Goal: Information Seeking & Learning: Learn about a topic

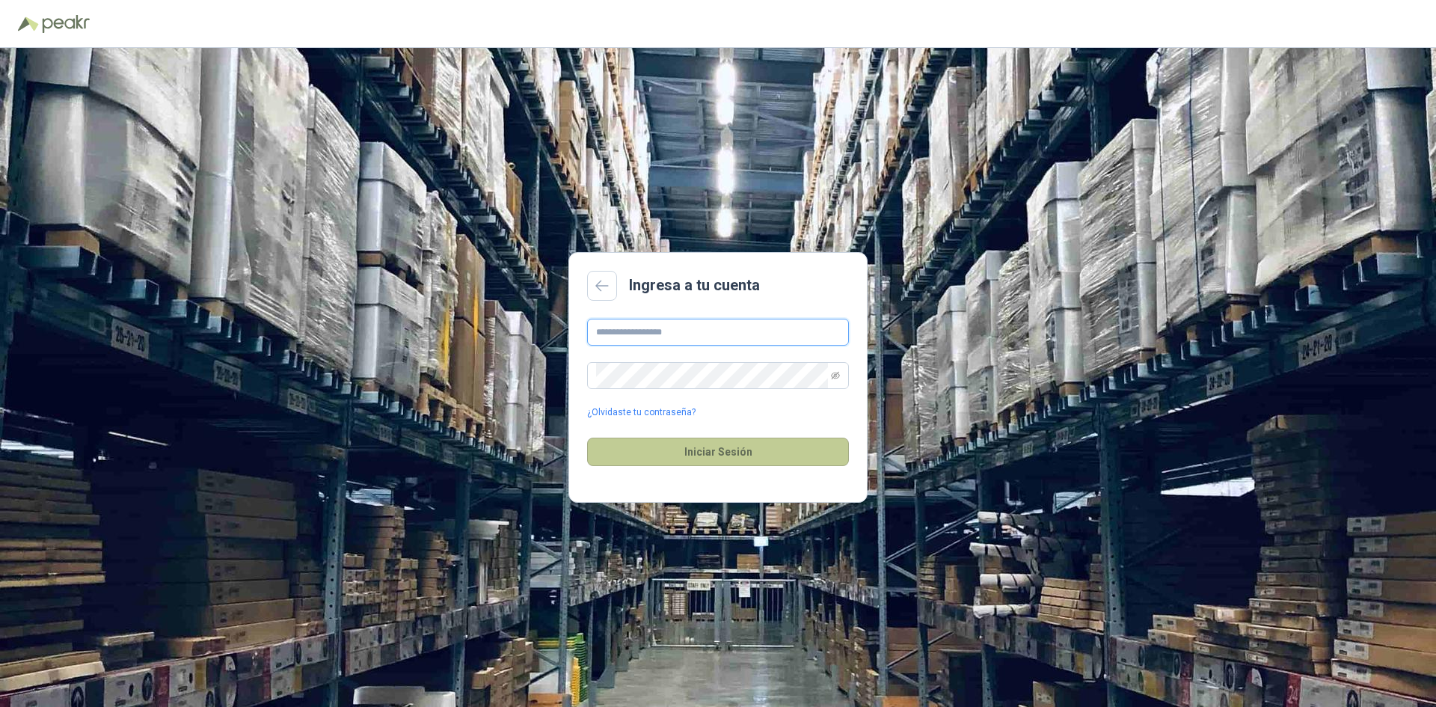
type input "**********"
click at [724, 443] on button "Iniciar Sesión" at bounding box center [718, 452] width 262 height 28
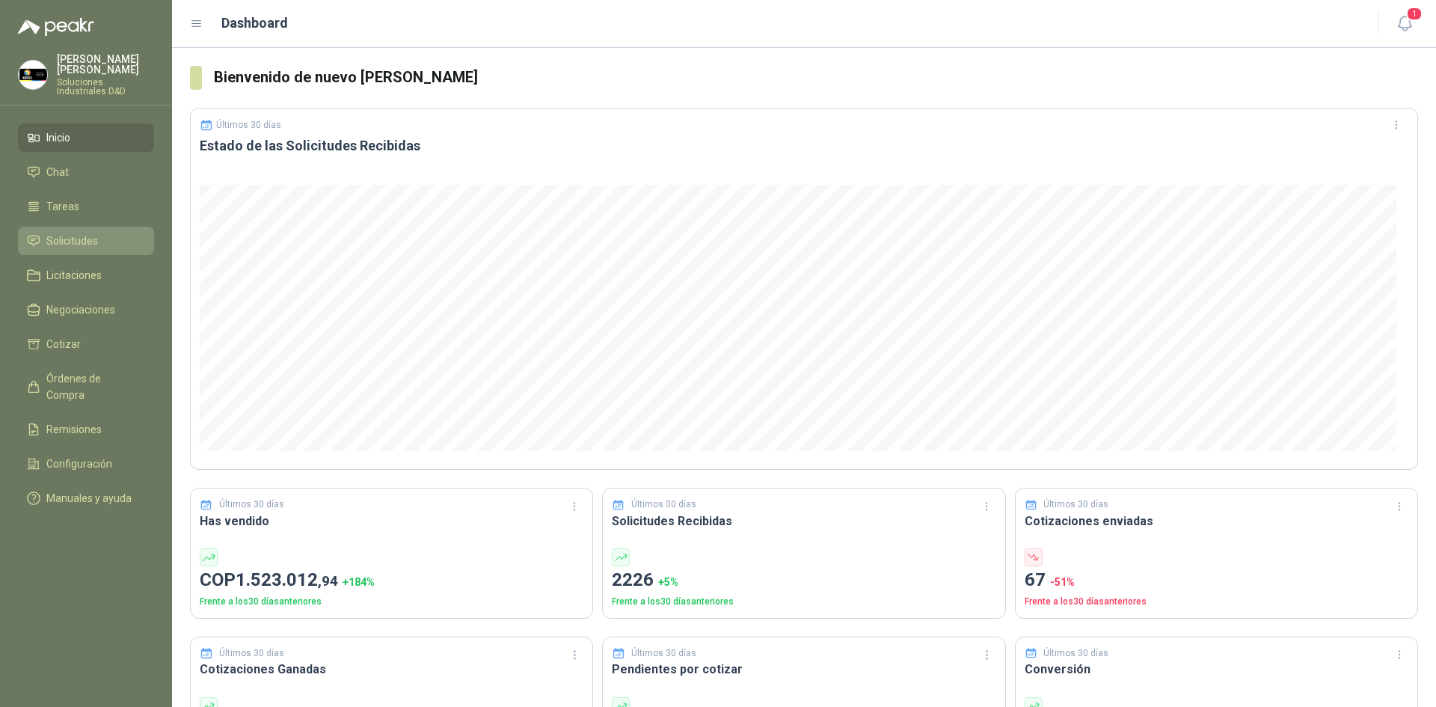
click at [100, 233] on li "Solicitudes" at bounding box center [86, 241] width 118 height 16
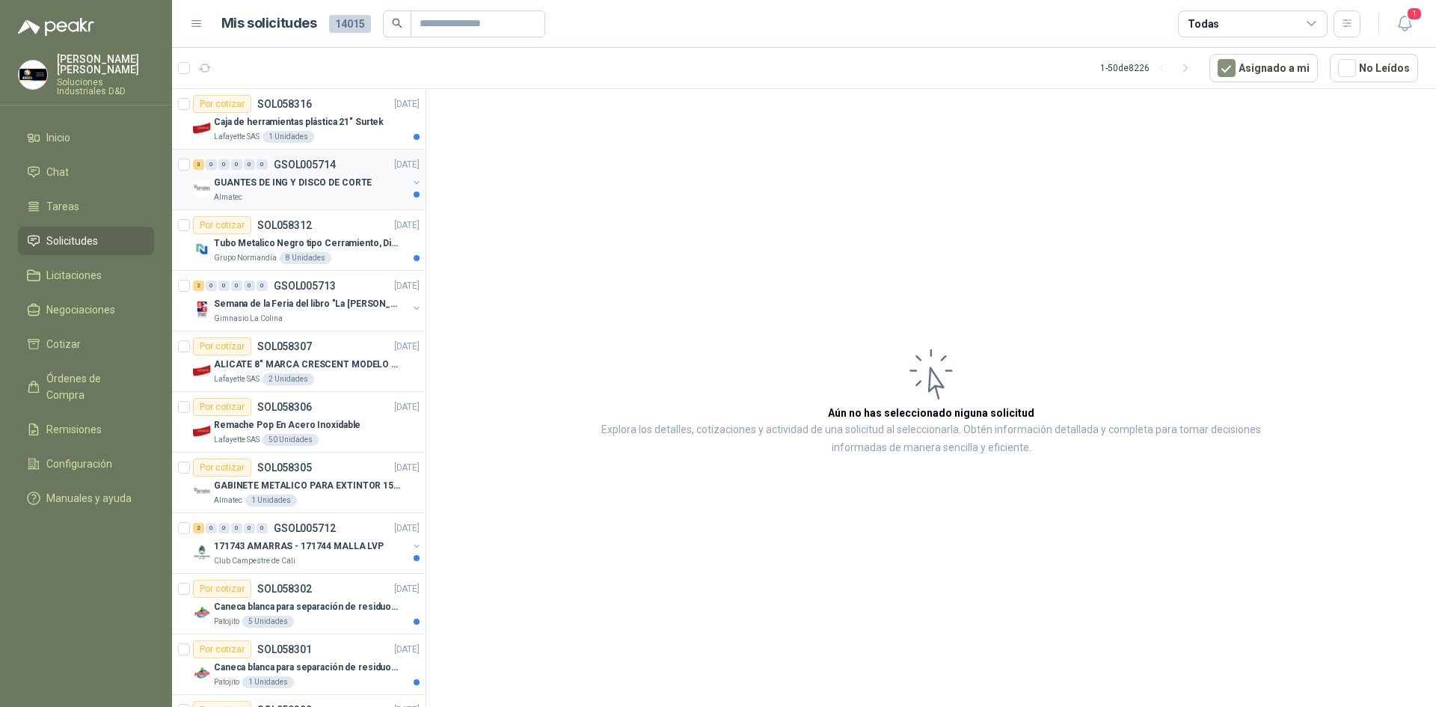
click at [346, 182] on p "GUANTES DE ING Y DISCO DE CORTE" at bounding box center [293, 183] width 158 height 14
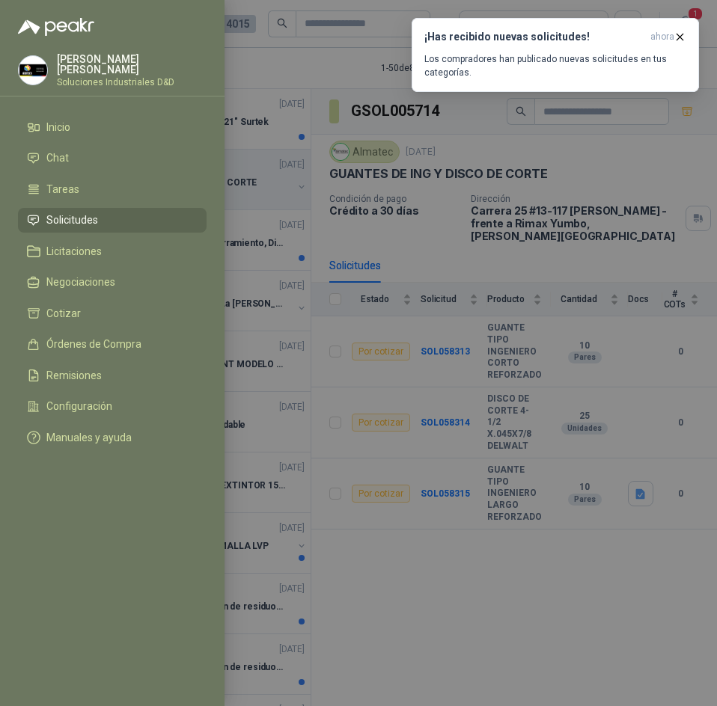
click at [443, 175] on div at bounding box center [358, 353] width 717 height 706
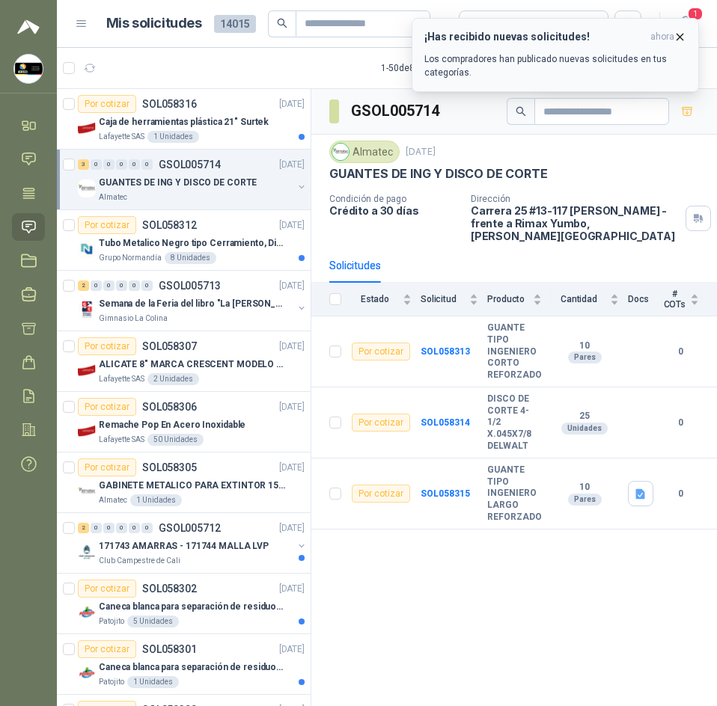
click at [675, 40] on icon "button" at bounding box center [679, 37] width 13 height 13
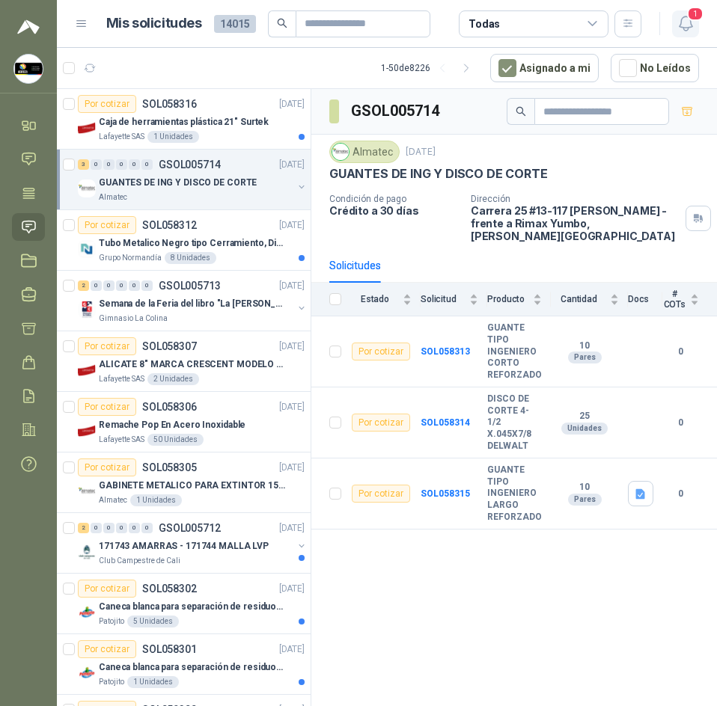
click at [678, 31] on icon "button" at bounding box center [685, 23] width 19 height 19
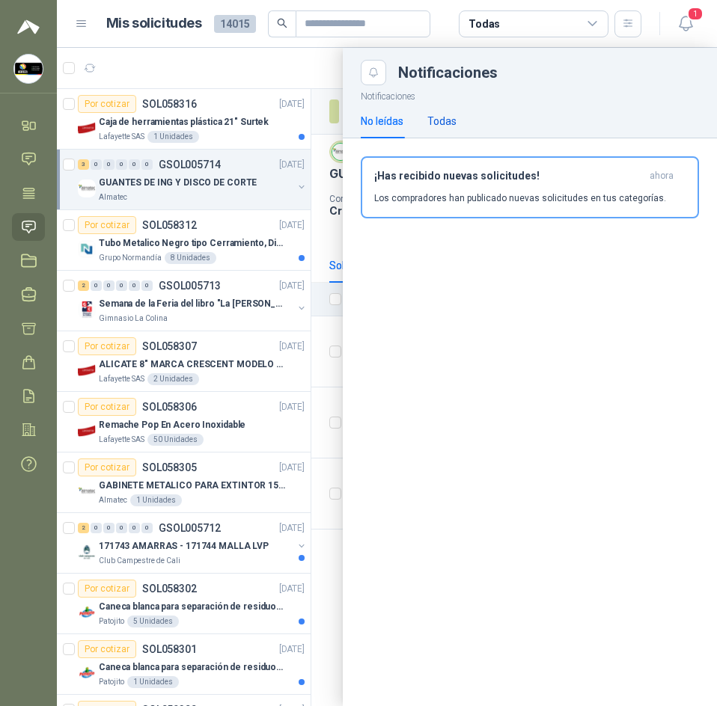
click at [448, 117] on div "Todas" at bounding box center [441, 121] width 29 height 16
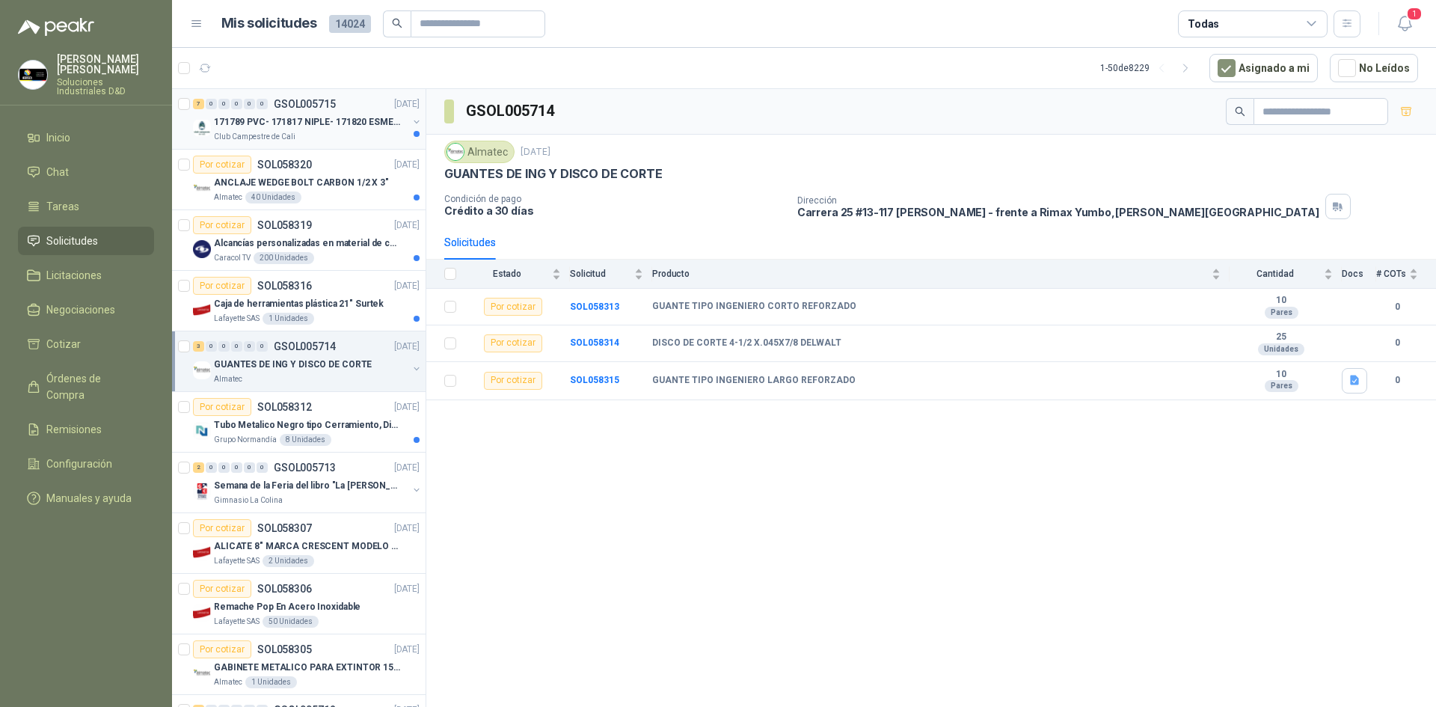
click at [331, 132] on div "Club Campestre de Cali" at bounding box center [311, 137] width 194 height 12
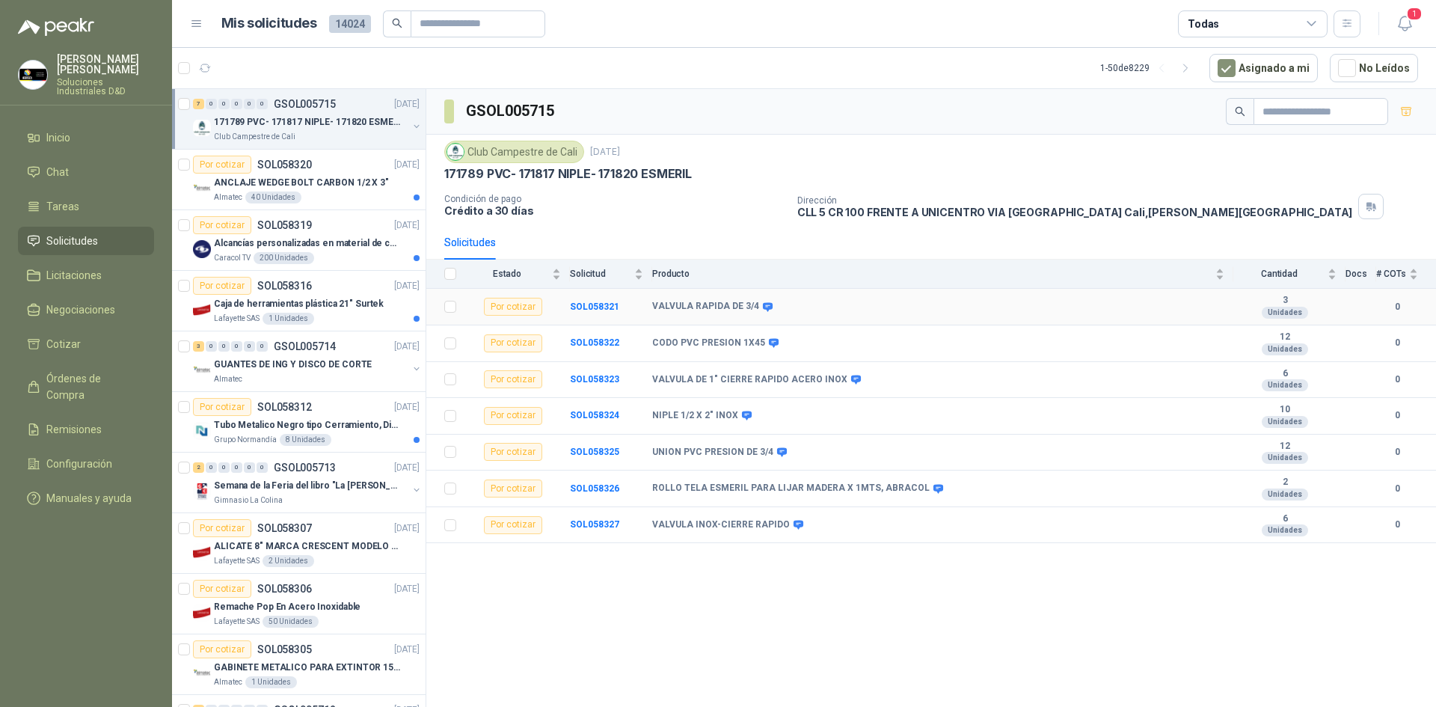
click at [729, 303] on b "VALVULA RAPIDA DE 3/4" at bounding box center [705, 307] width 107 height 12
click at [780, 307] on div "VALVULA RAPIDA DE 3/4" at bounding box center [938, 307] width 572 height 12
click at [752, 192] on div "Club Campestre de Cali 2 oct, 2025 171789 PVC- 171817 NIPLE- 171820 ESMERIL Con…" at bounding box center [931, 180] width 974 height 79
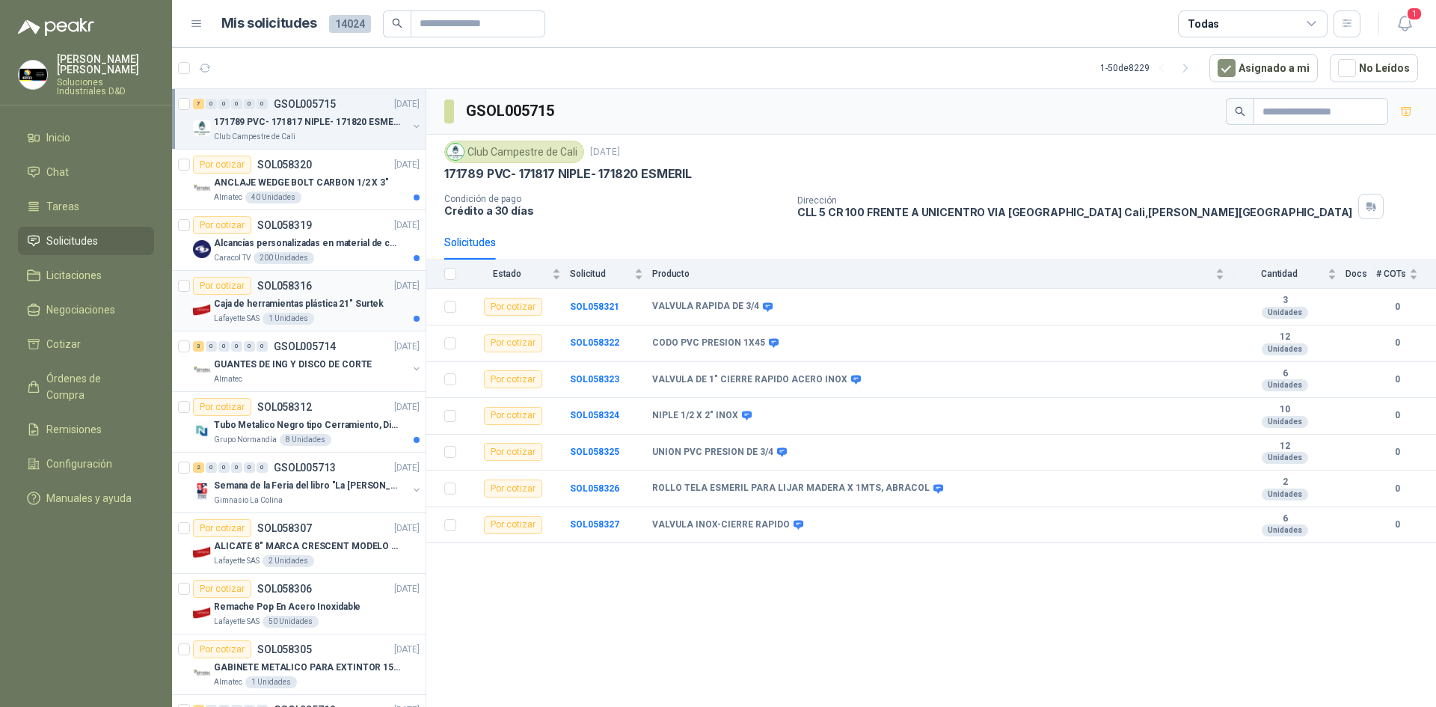
click at [304, 289] on p "SOL058316" at bounding box center [284, 285] width 55 height 10
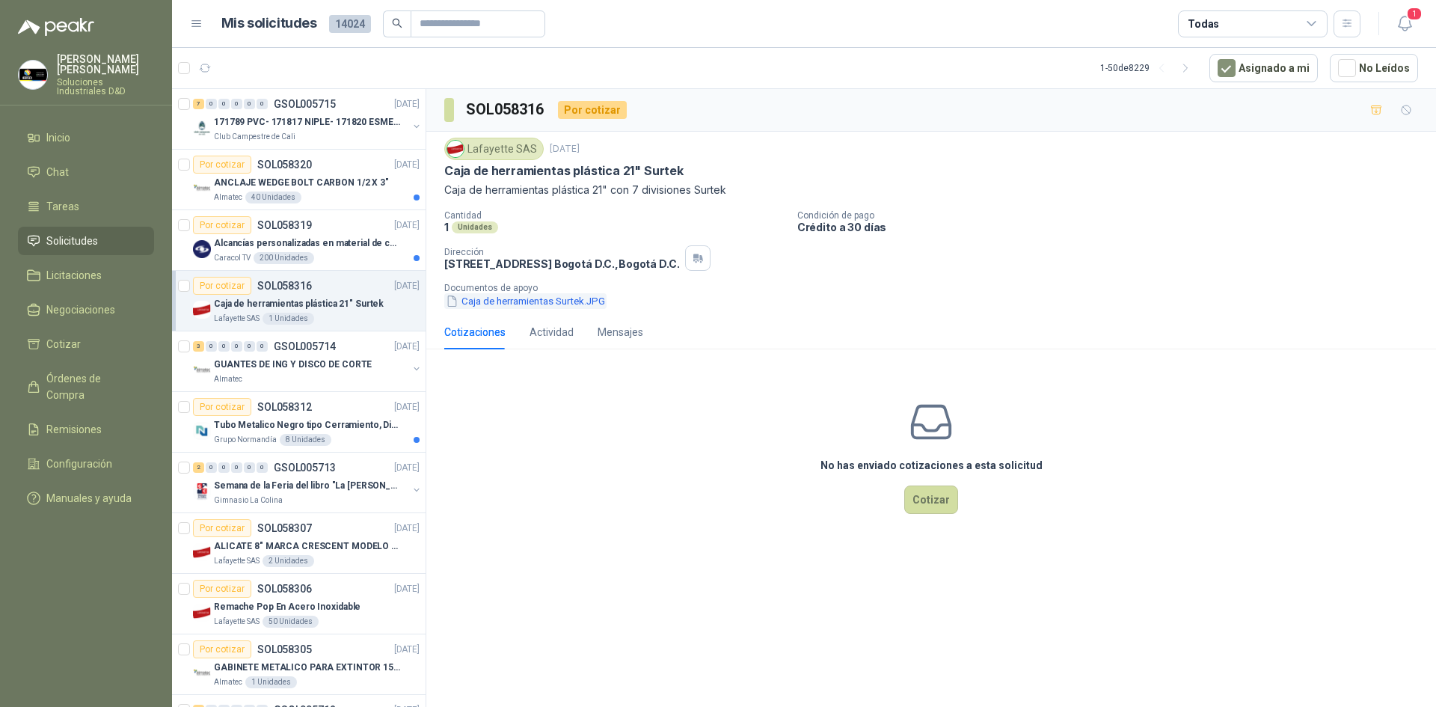
click at [519, 299] on button "Caja de herramientas Surtek.JPG" at bounding box center [525, 301] width 162 height 16
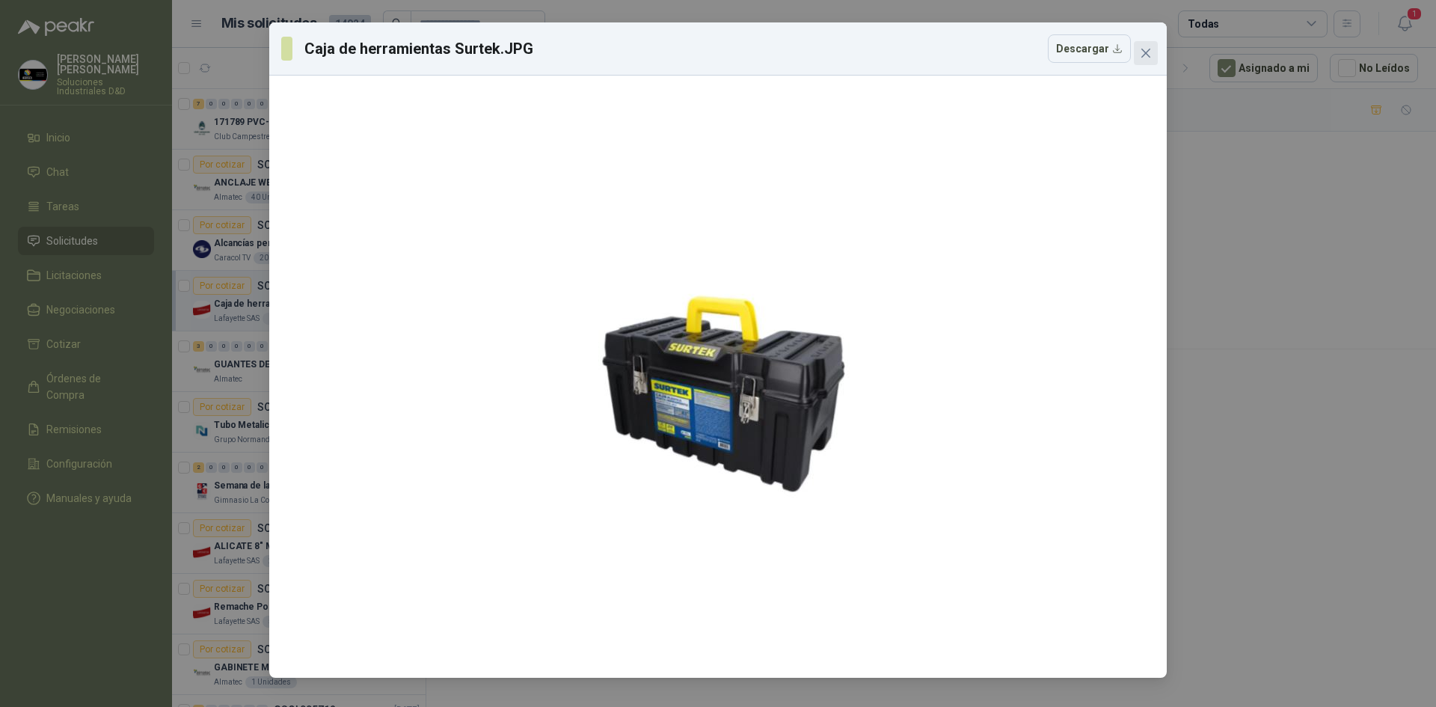
click at [1147, 43] on button "Close" at bounding box center [1146, 53] width 24 height 24
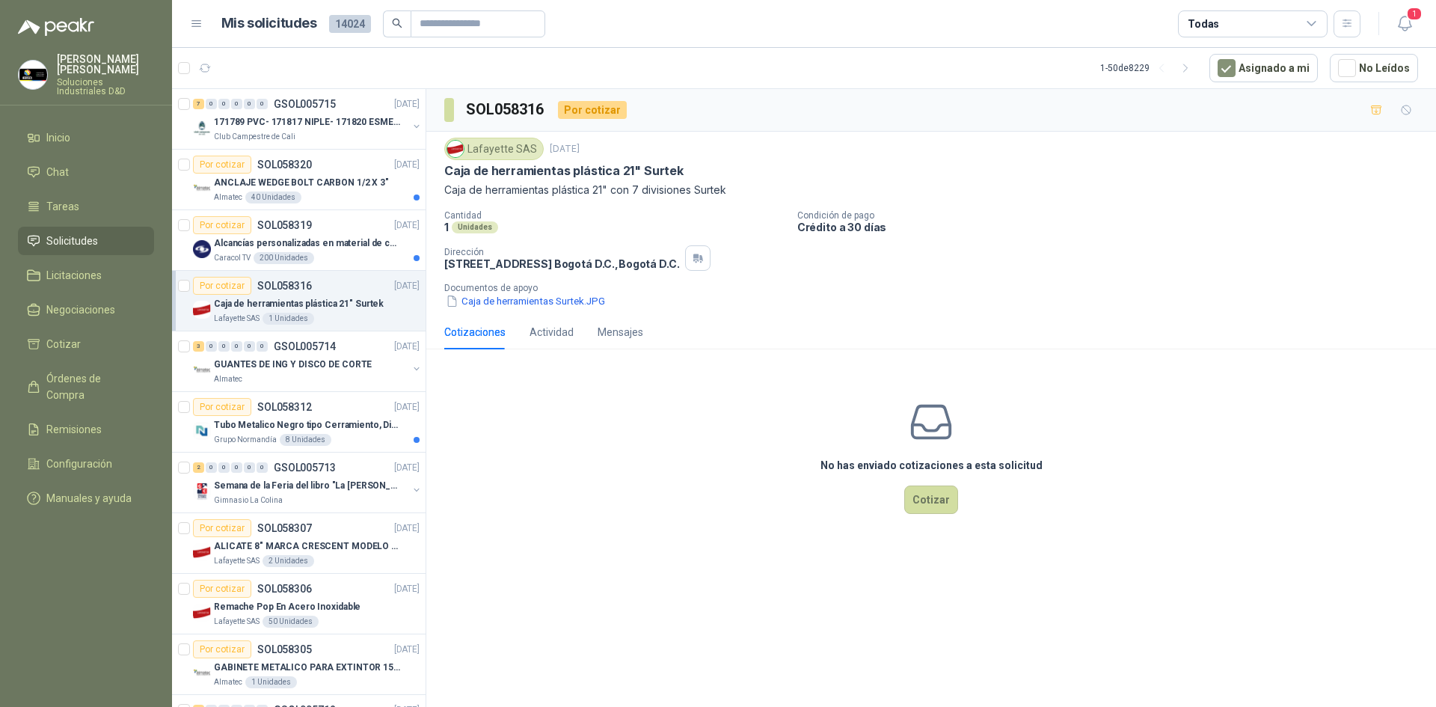
click at [776, 381] on div "No has enviado cotizaciones a esta solicitud Cotizar" at bounding box center [931, 456] width 1010 height 191
click at [518, 304] on button "Caja de herramientas Surtek.JPG" at bounding box center [525, 301] width 162 height 16
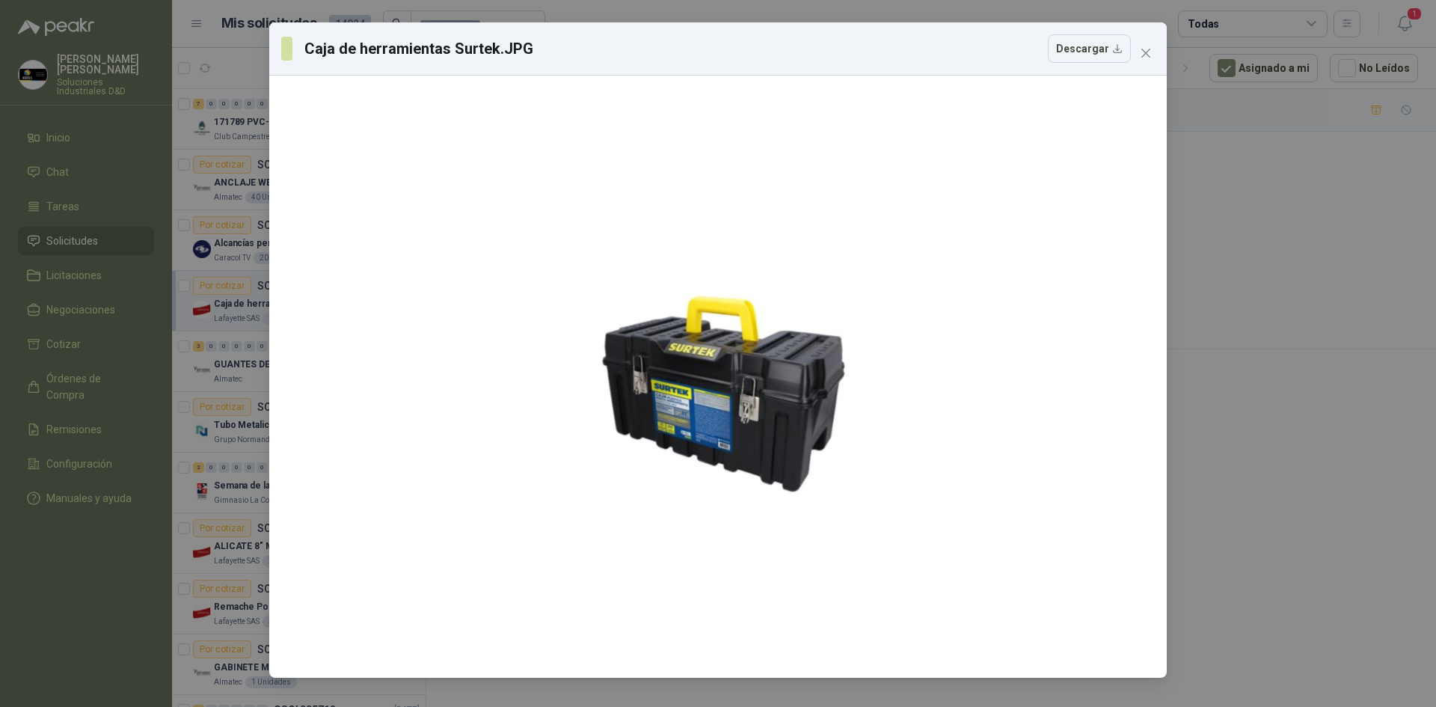
click at [1235, 269] on div "Caja de herramientas Surtek.JPG Descargar" at bounding box center [718, 353] width 1436 height 707
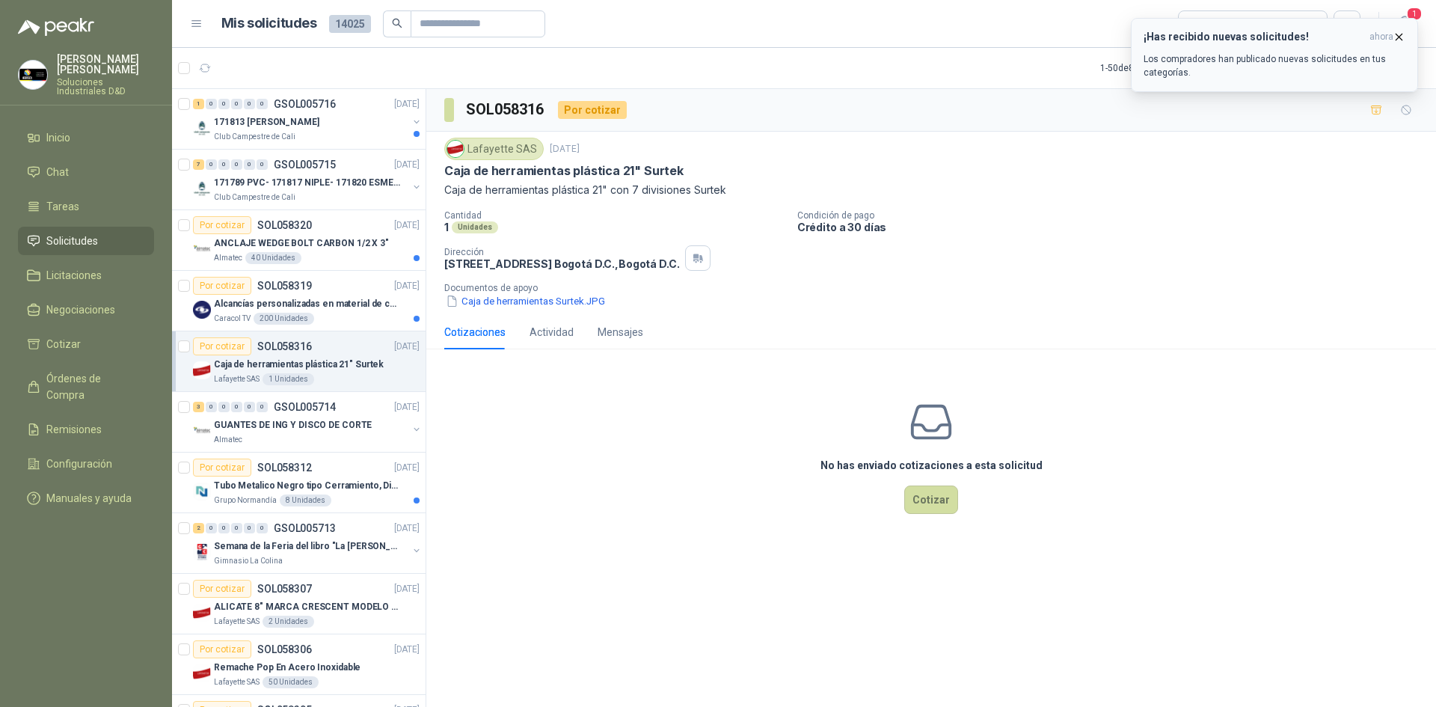
click at [1395, 43] on div "¡Has recibido nuevas solicitudes! ahora Los compradores han publicado nuevas so…" at bounding box center [1275, 55] width 262 height 49
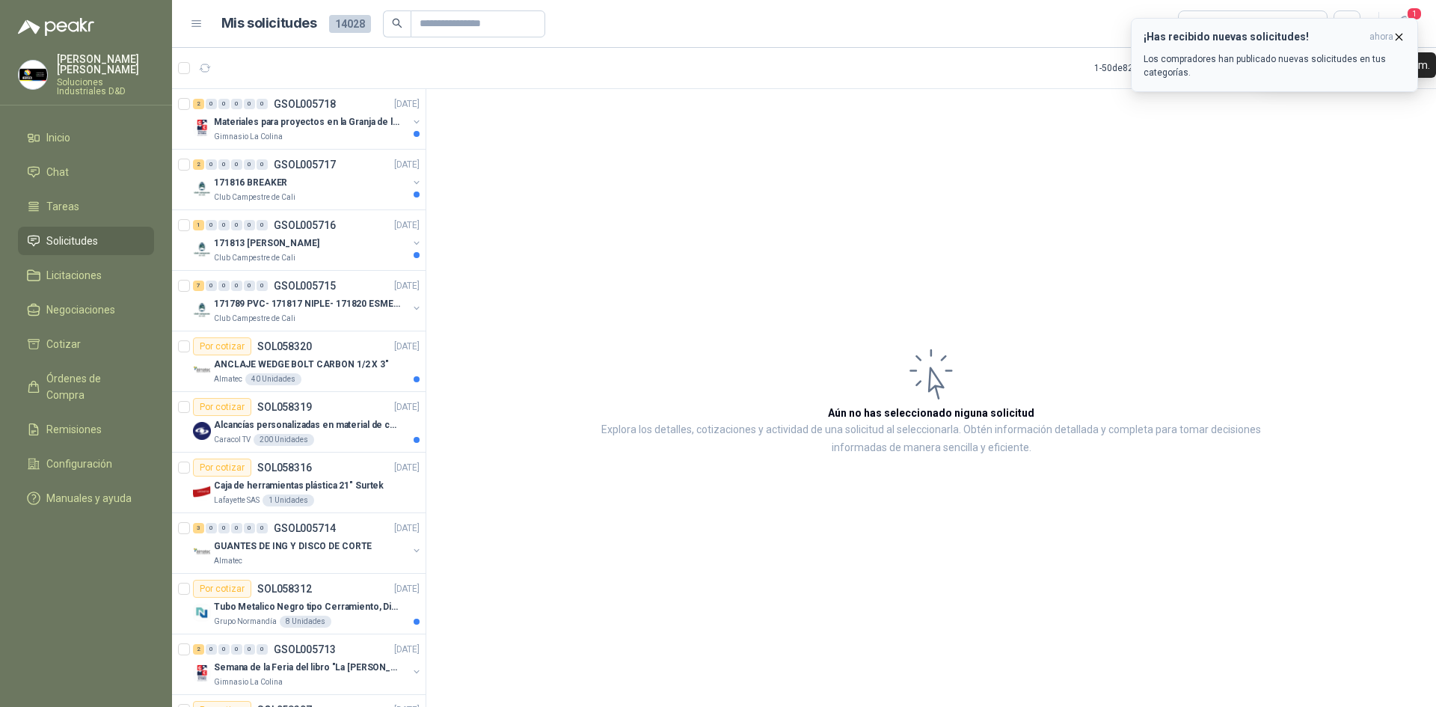
click at [1395, 35] on icon "button" at bounding box center [1399, 37] width 13 height 13
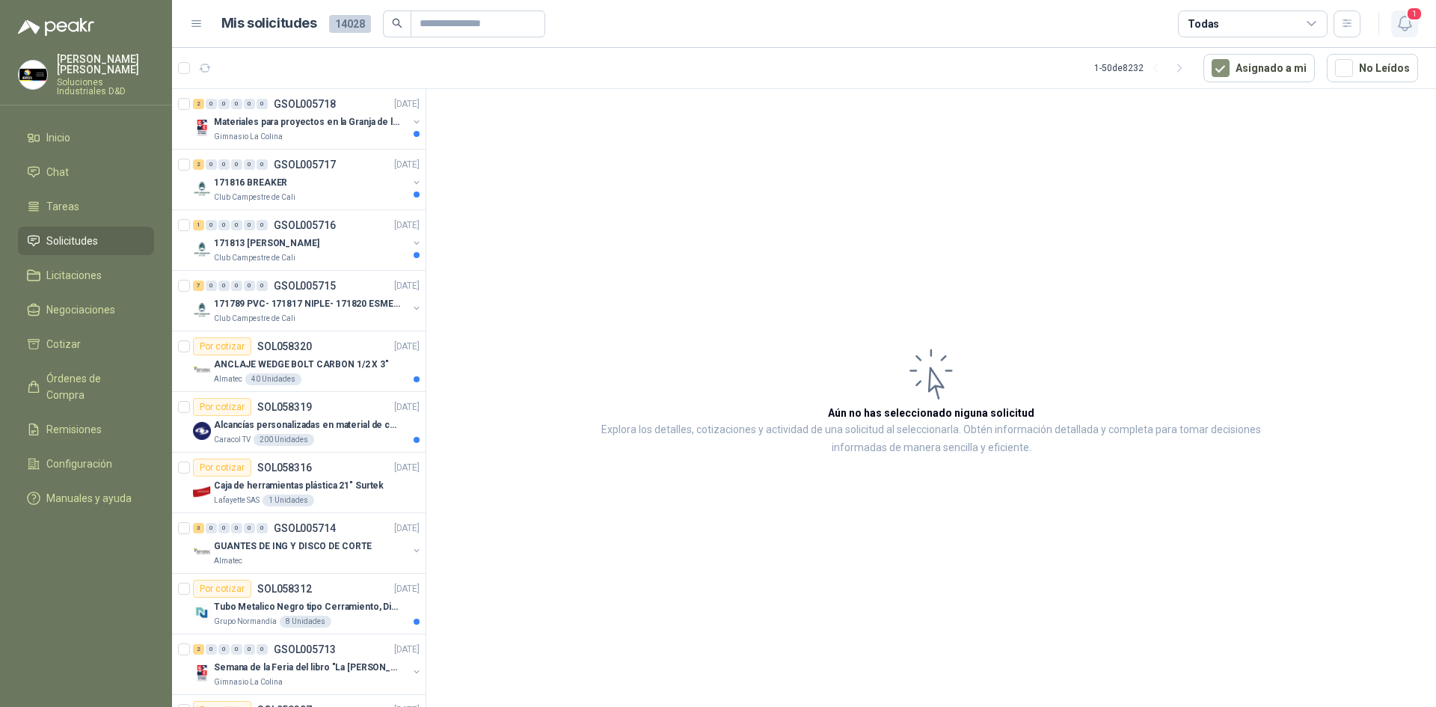
click at [1399, 27] on icon "button" at bounding box center [1404, 23] width 13 height 14
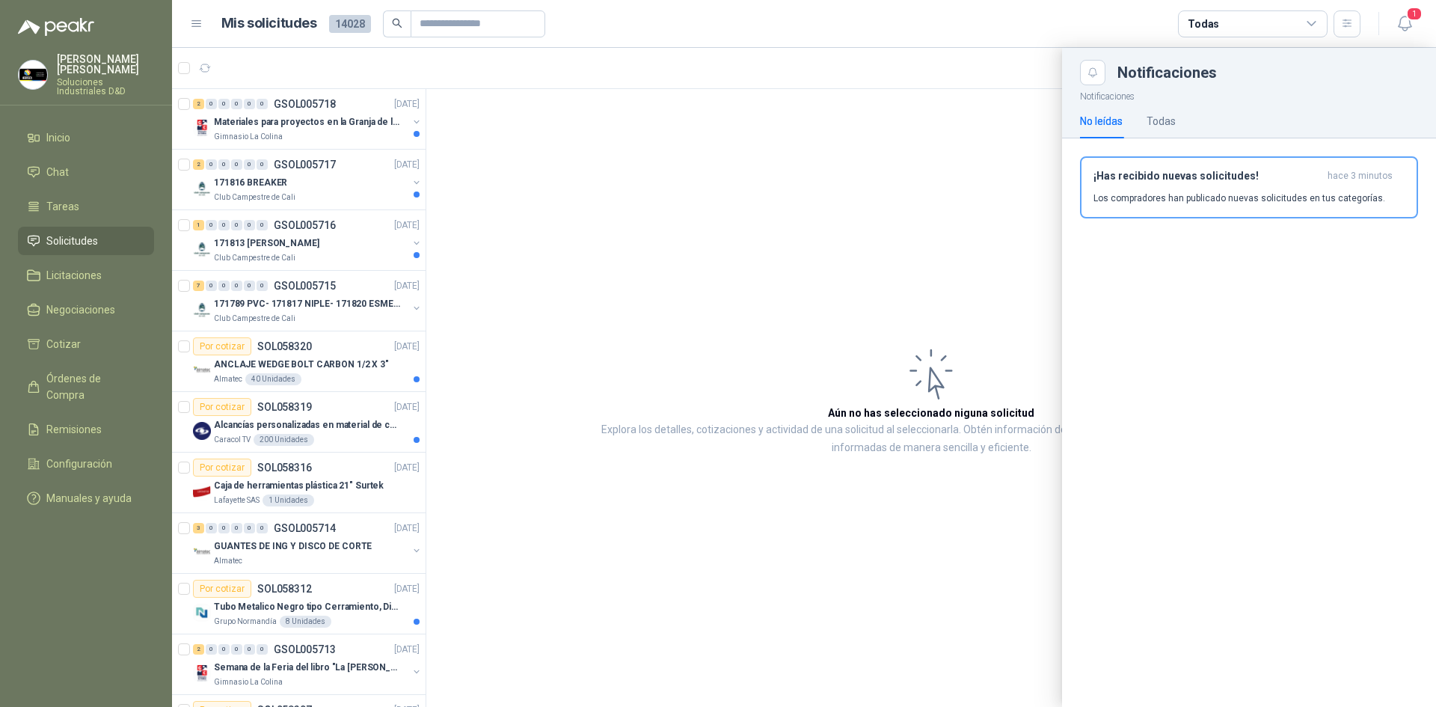
click at [917, 59] on div at bounding box center [804, 377] width 1264 height 659
